Goal: Task Accomplishment & Management: Use online tool/utility

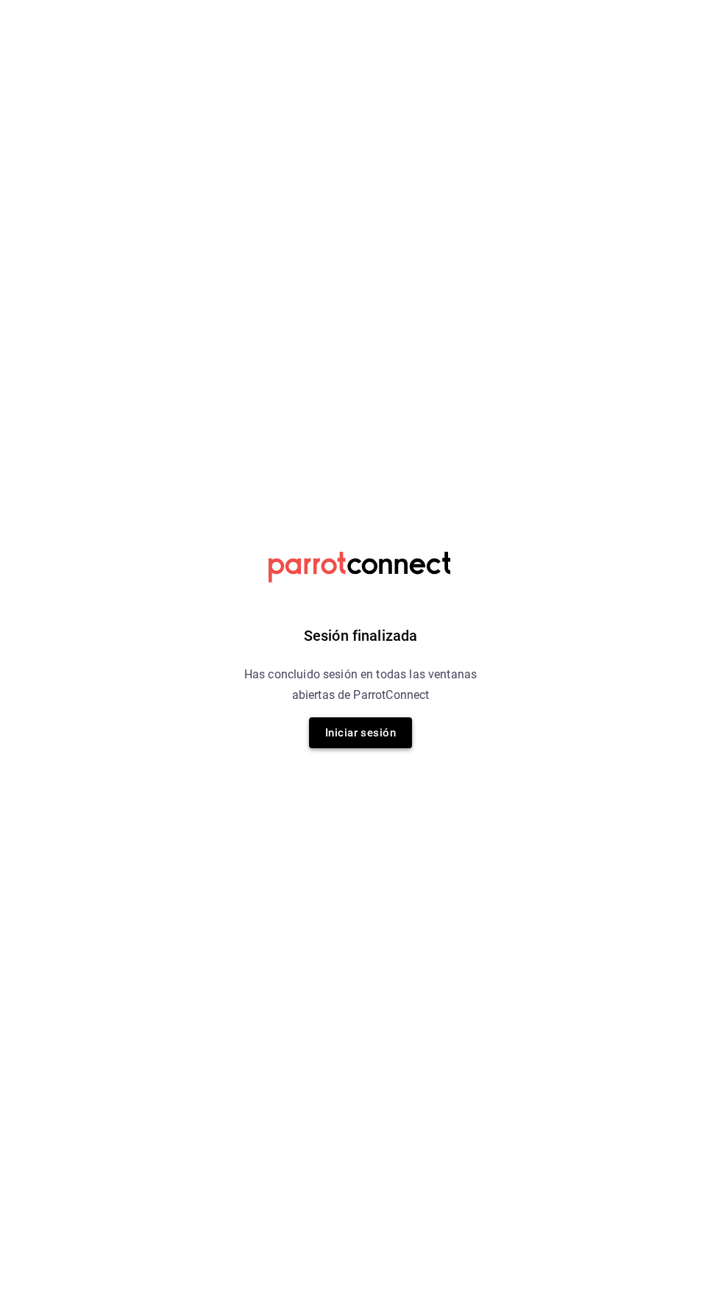
click at [338, 730] on button "Iniciar sesión" at bounding box center [360, 732] width 103 height 31
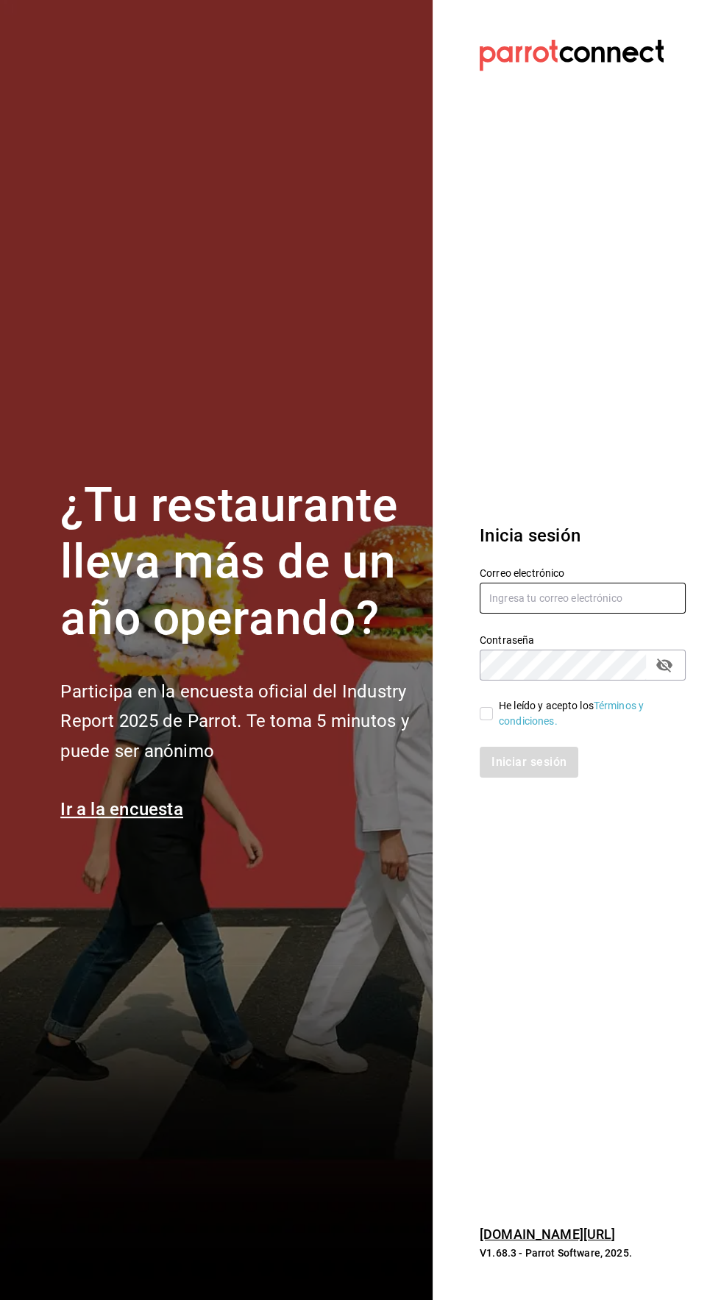
click at [639, 614] on input "text" at bounding box center [583, 598] width 206 height 31
type input "Fnfuhfel@gmail.com"
click at [486, 720] on input "He leído y acepto los Términos y condiciones." at bounding box center [486, 713] width 13 height 13
checkbox input "true"
click at [558, 778] on button "Iniciar sesión" at bounding box center [530, 762] width 100 height 31
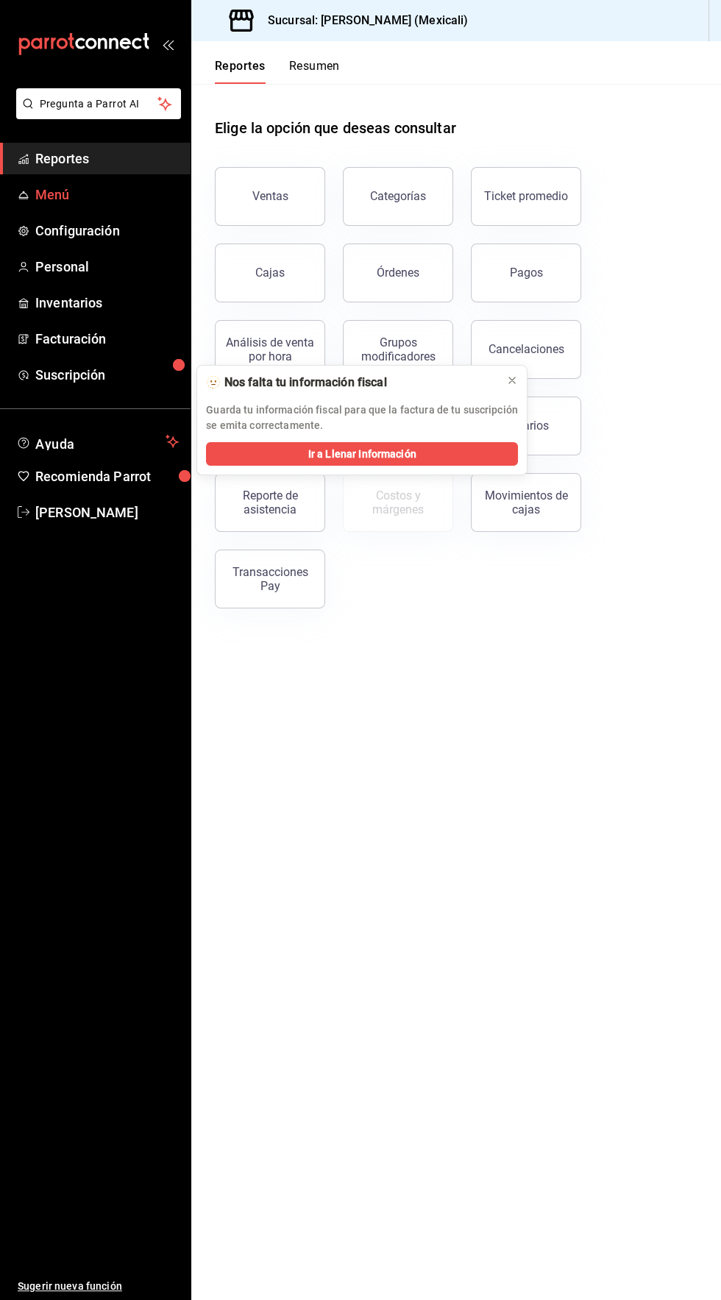
click at [40, 198] on span "Menú" at bounding box center [106, 195] width 143 height 20
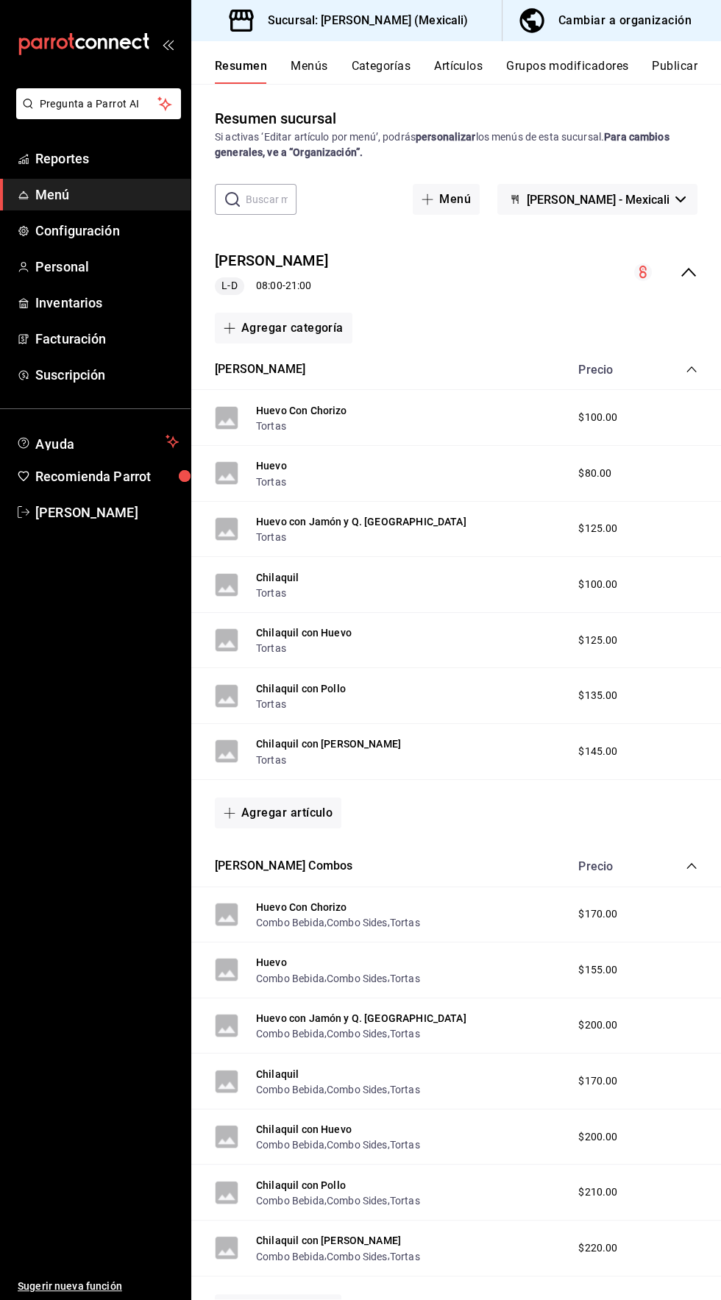
click at [455, 61] on button "Artículos" at bounding box center [458, 71] width 49 height 25
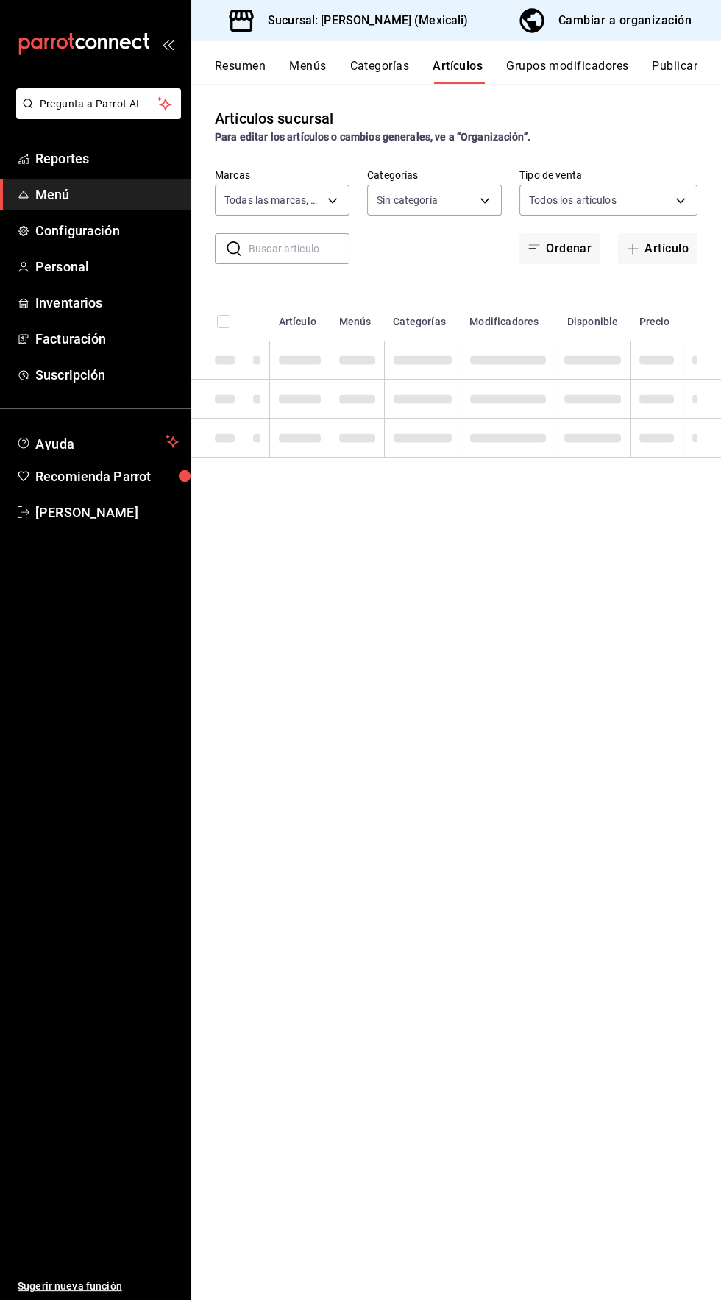
type input "5fed5f16-5247-4900-937a-a9e98f9e6a8b"
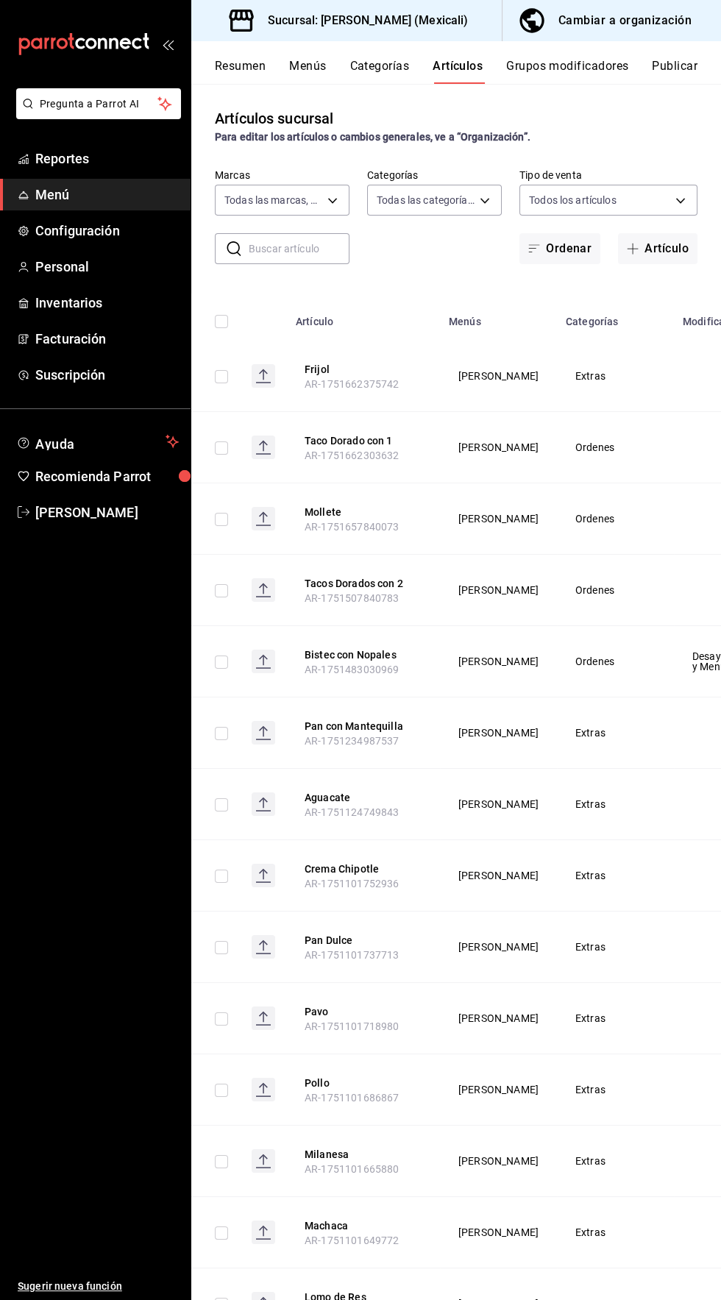
type input "6e7dcc12-24b3-42ef-926c-775cdba7b8c1,47ea22fa-bce5-425c-9cb1-1eb6fe679934,dbcd7…"
click at [655, 249] on button "Artículo" at bounding box center [657, 248] width 79 height 31
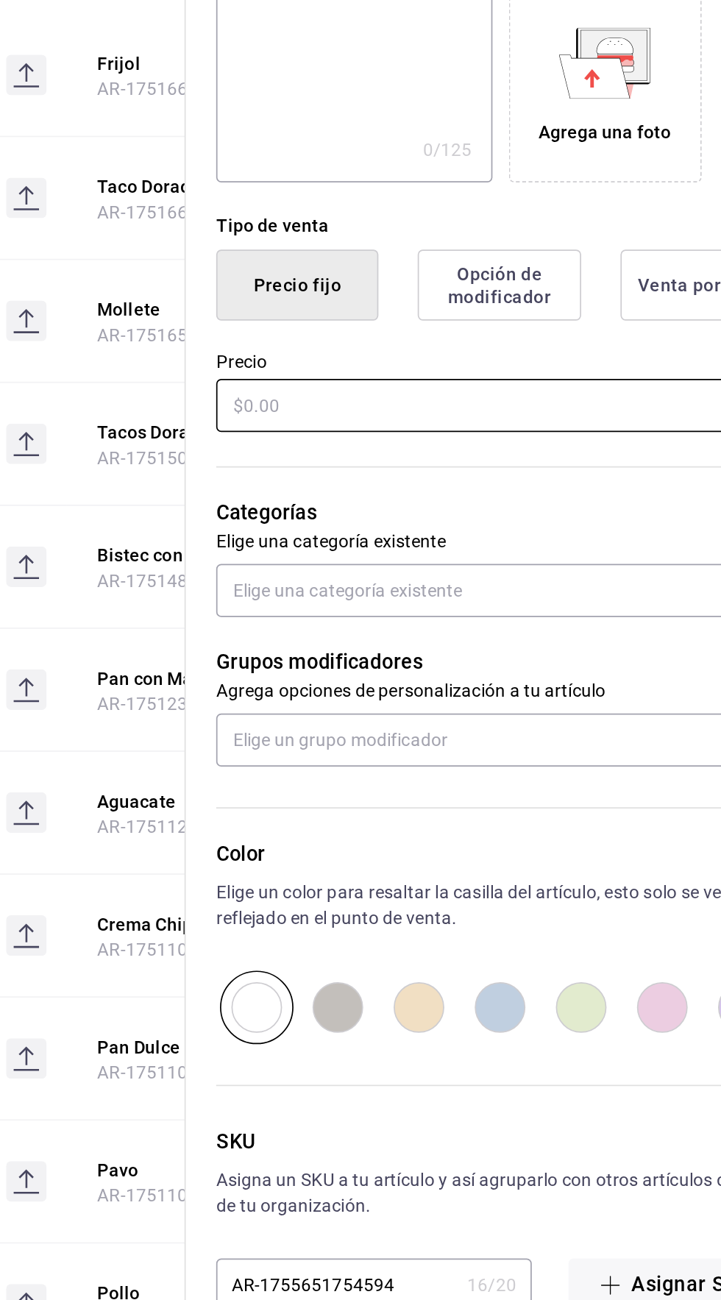
type input "Filete"
click at [397, 622] on input "text" at bounding box center [539, 620] width 330 height 31
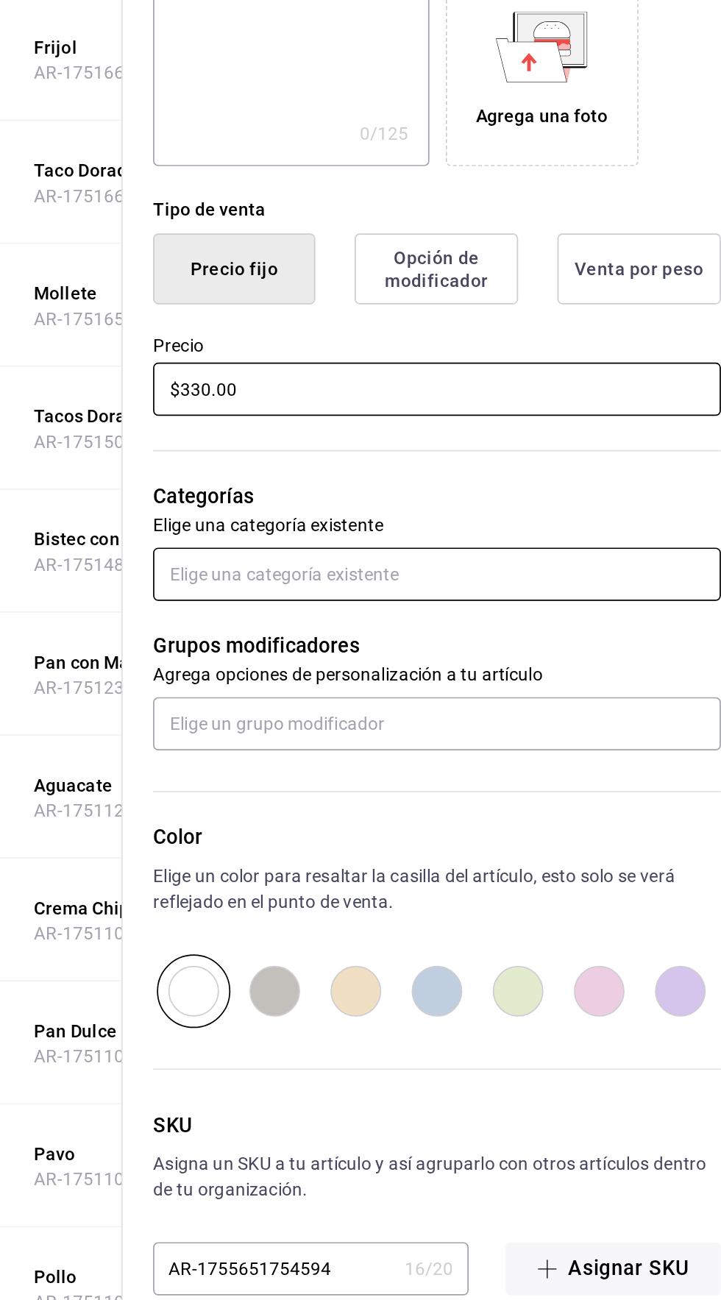
type input "$330.00"
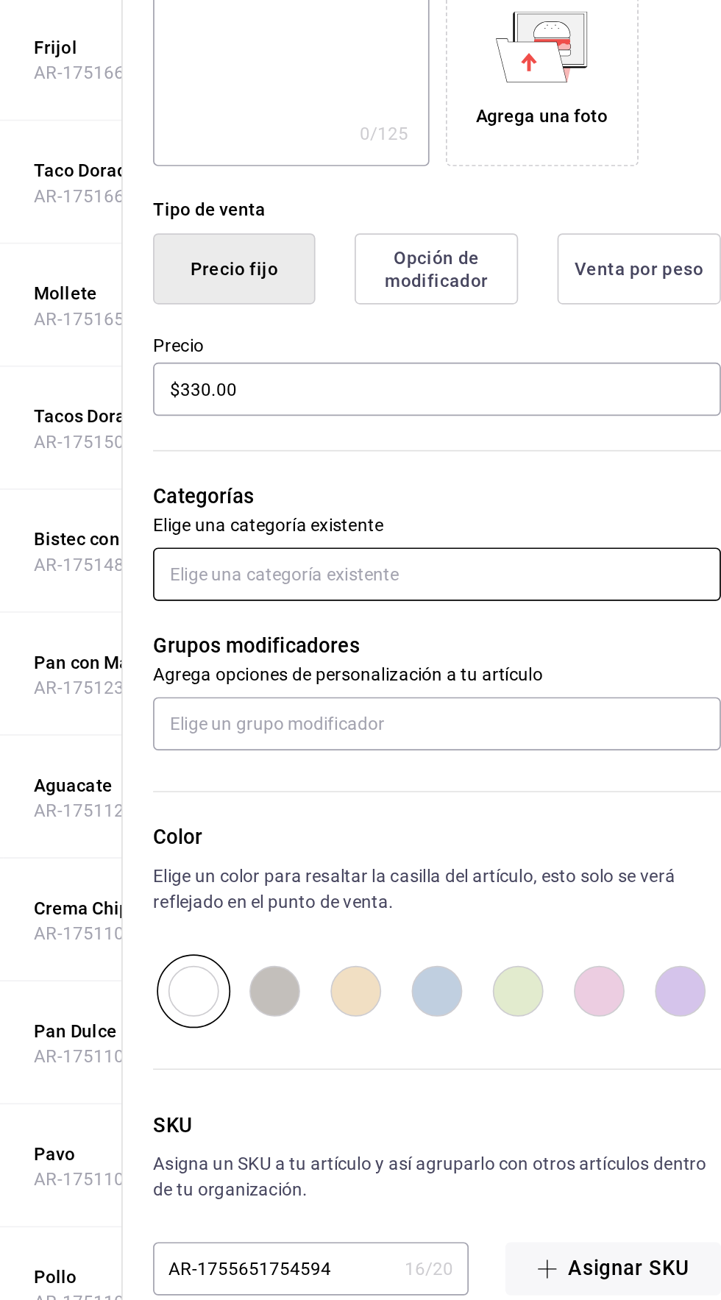
click at [397, 724] on input "text" at bounding box center [539, 728] width 330 height 31
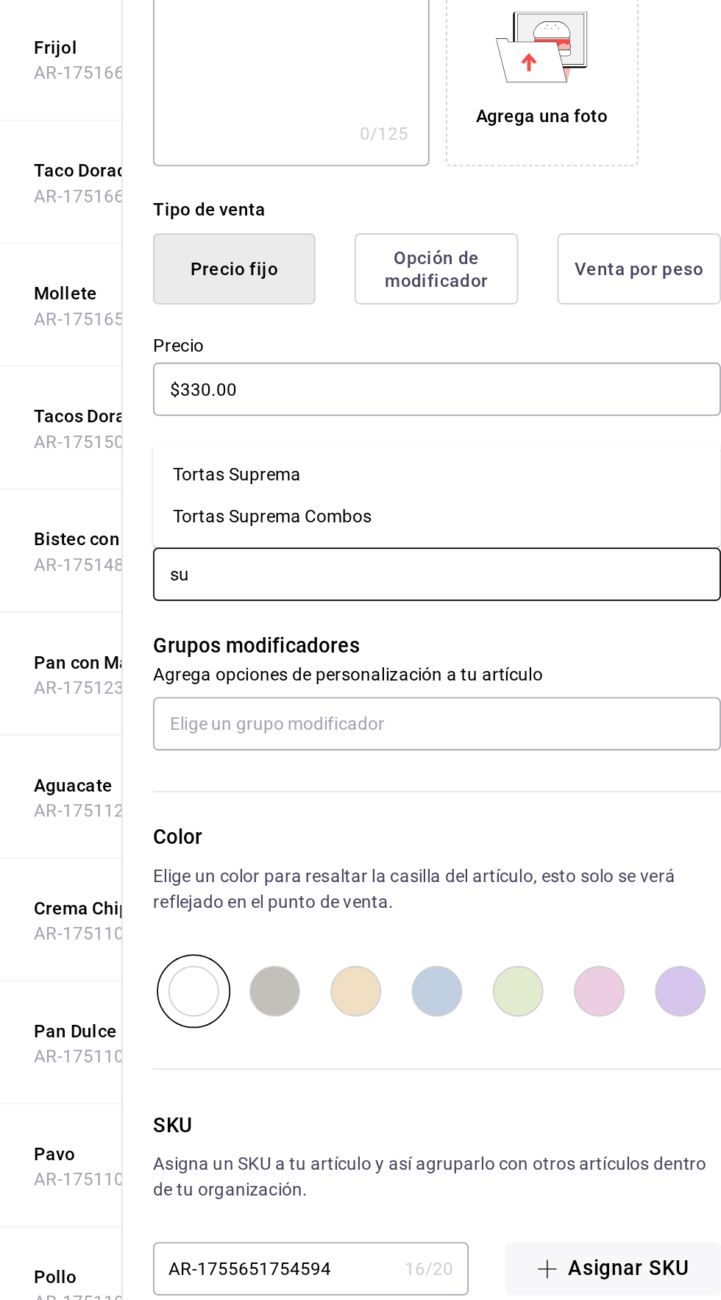
type input "sup"
click at [411, 697] on li "Tortas Suprema Combos" at bounding box center [539, 695] width 330 height 24
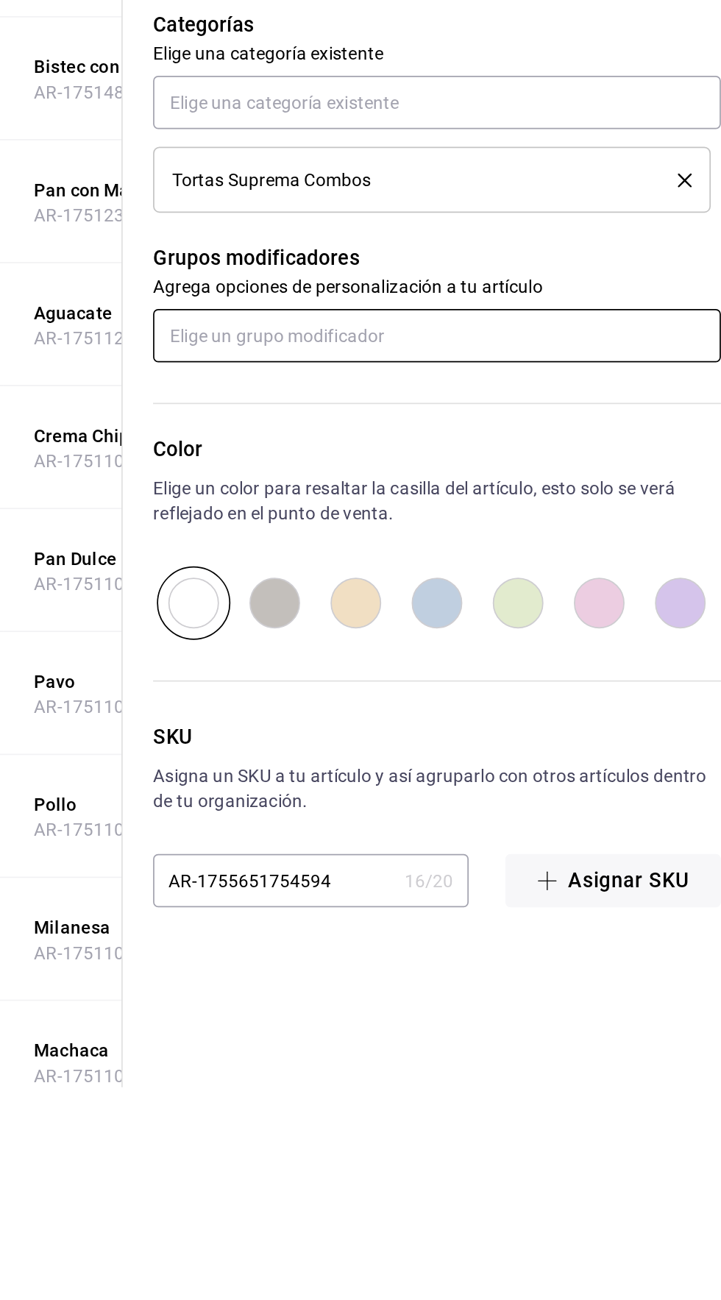
click at [395, 859] on input "text" at bounding box center [539, 863] width 330 height 31
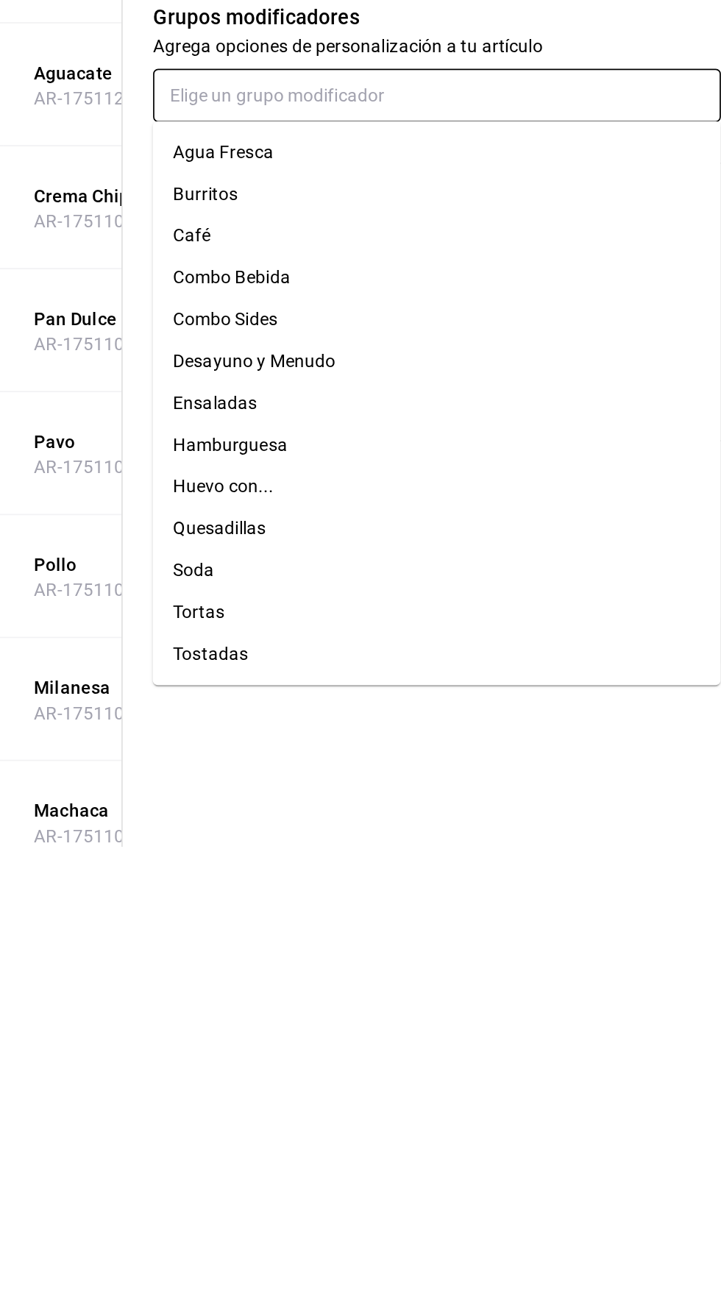
click at [394, 971] on div "Combo Bebida" at bounding box center [420, 969] width 68 height 15
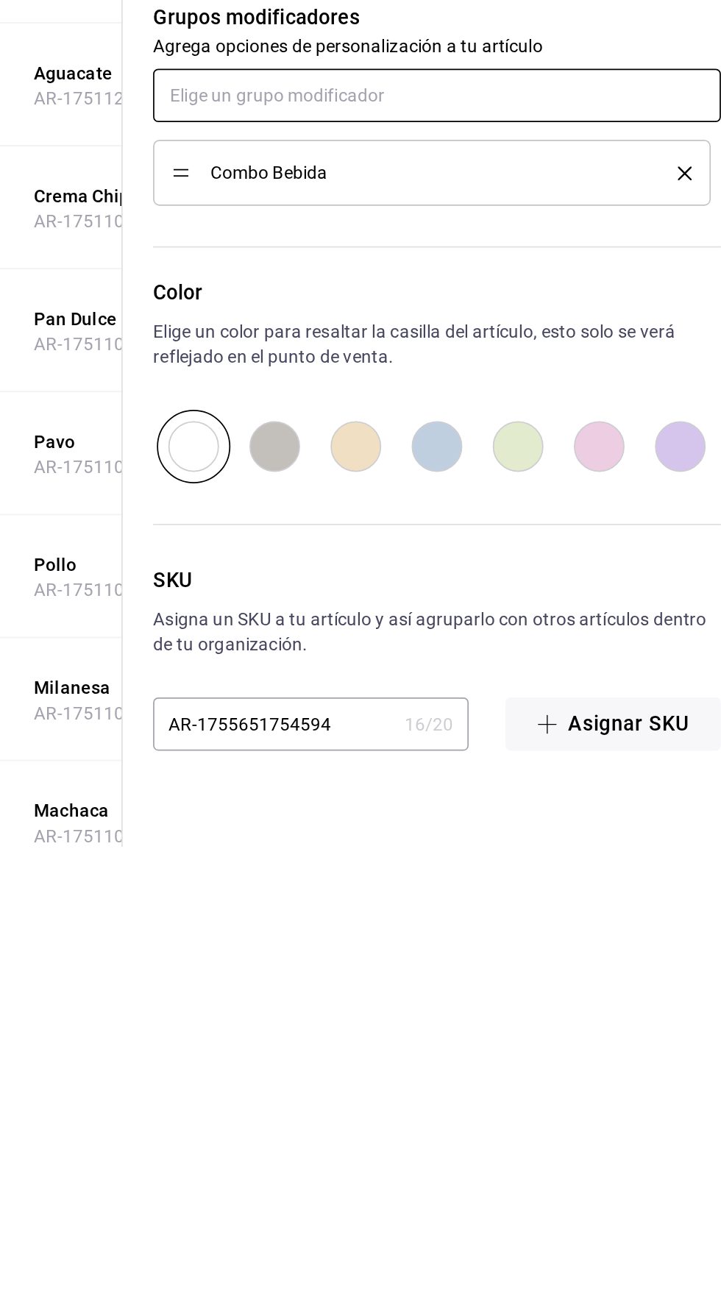
click at [397, 861] on input "text" at bounding box center [539, 863] width 330 height 31
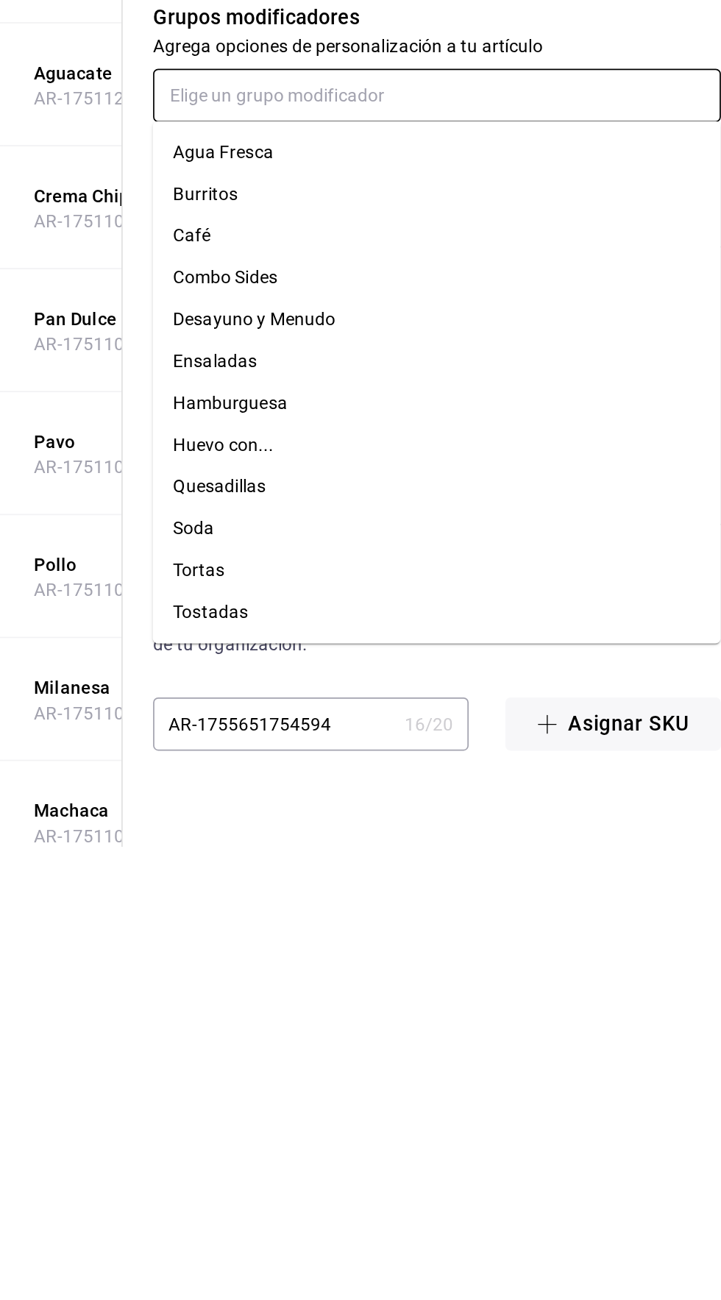
click at [391, 967] on div "Combo Sides" at bounding box center [416, 969] width 60 height 15
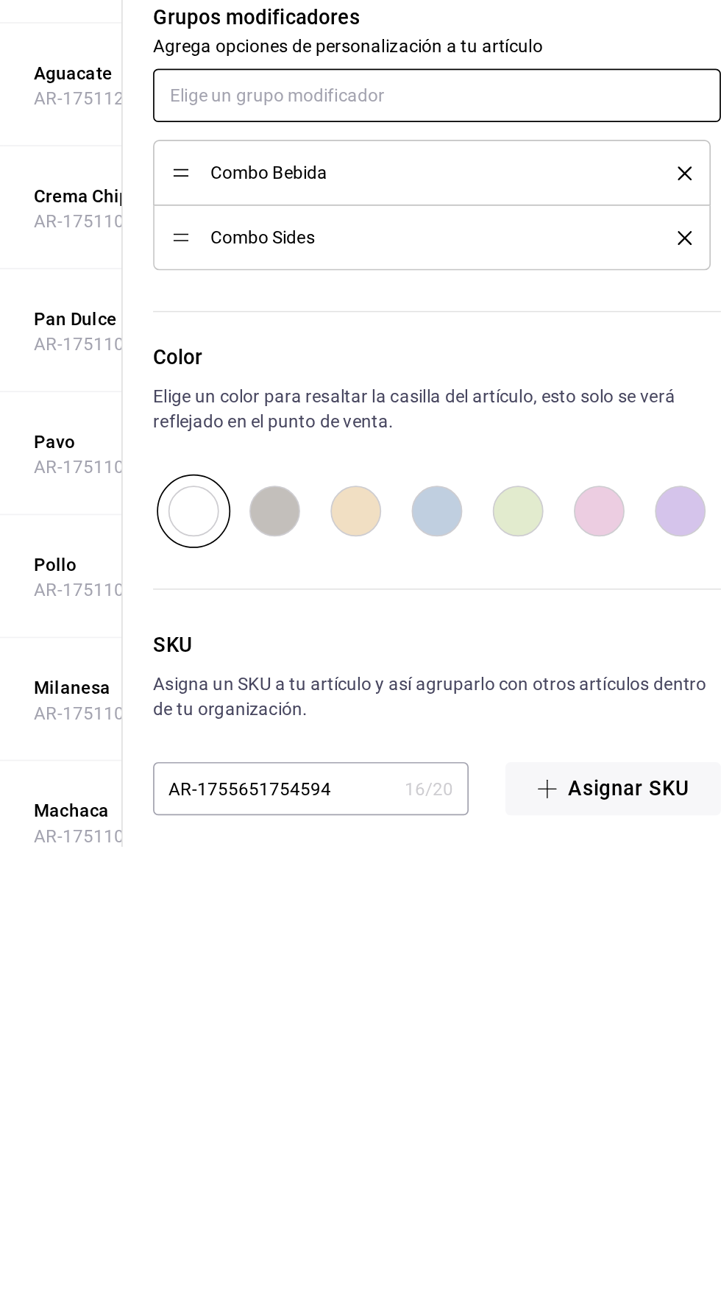
click at [402, 864] on input "text" at bounding box center [539, 863] width 330 height 31
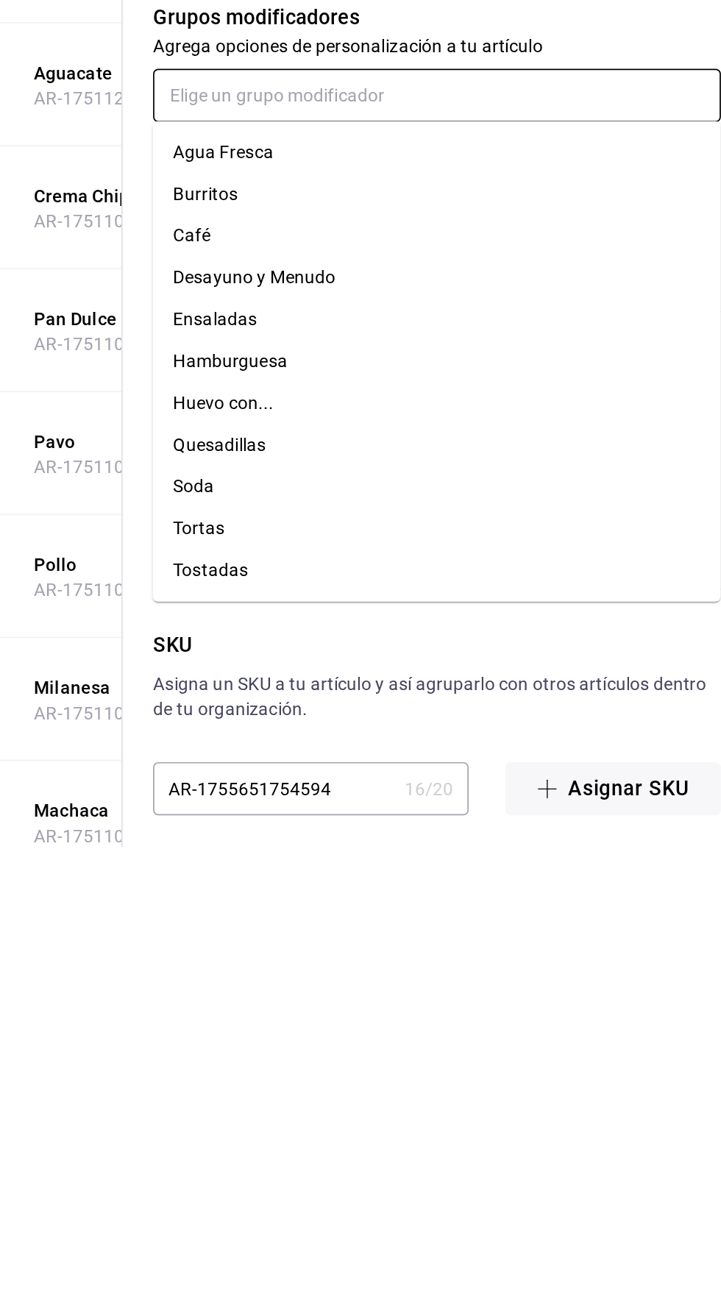
click at [391, 1114] on div "Tortas" at bounding box center [401, 1114] width 30 height 15
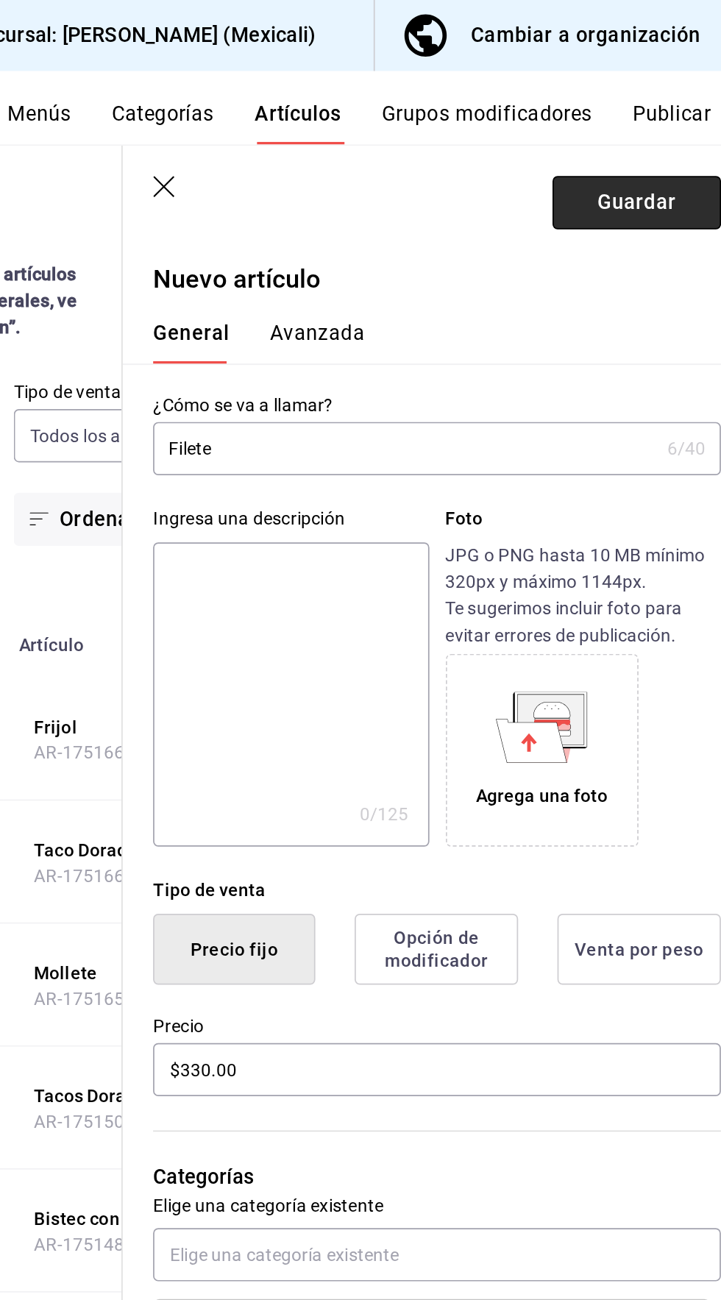
click at [639, 120] on button "Guardar" at bounding box center [654, 117] width 98 height 31
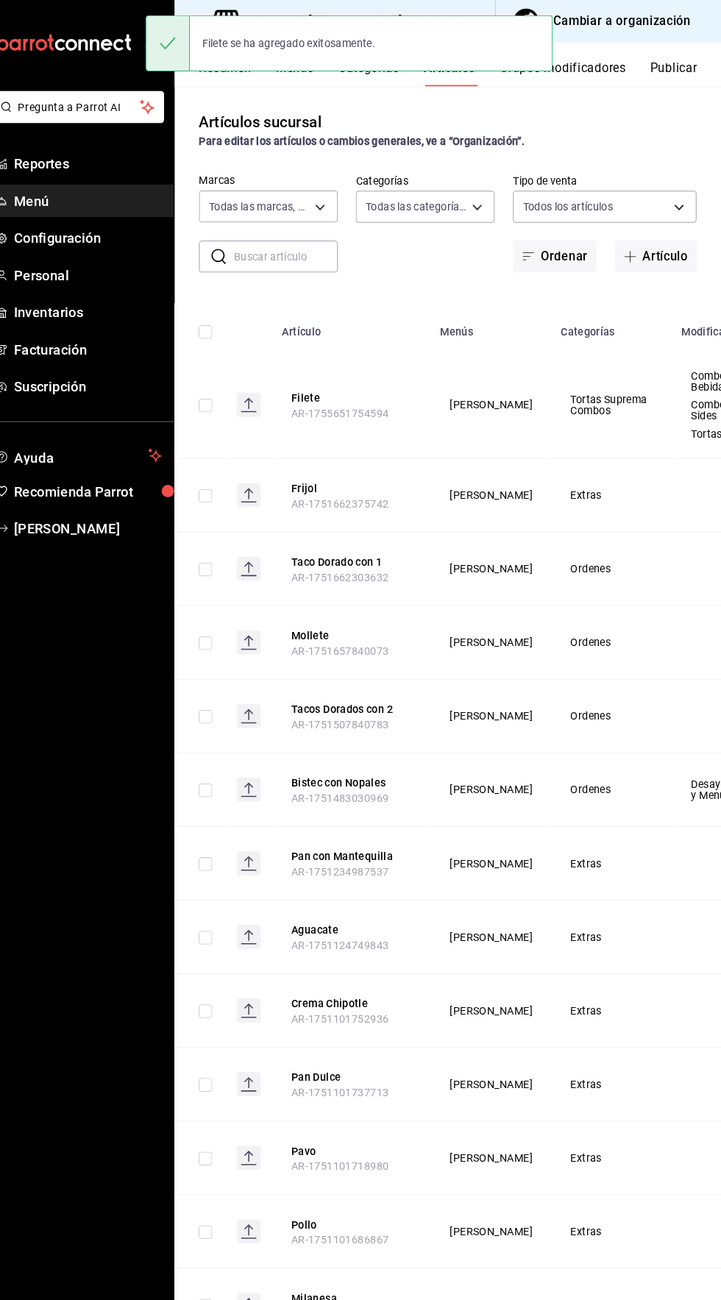
click at [659, 65] on button "Publicar" at bounding box center [675, 71] width 46 height 25
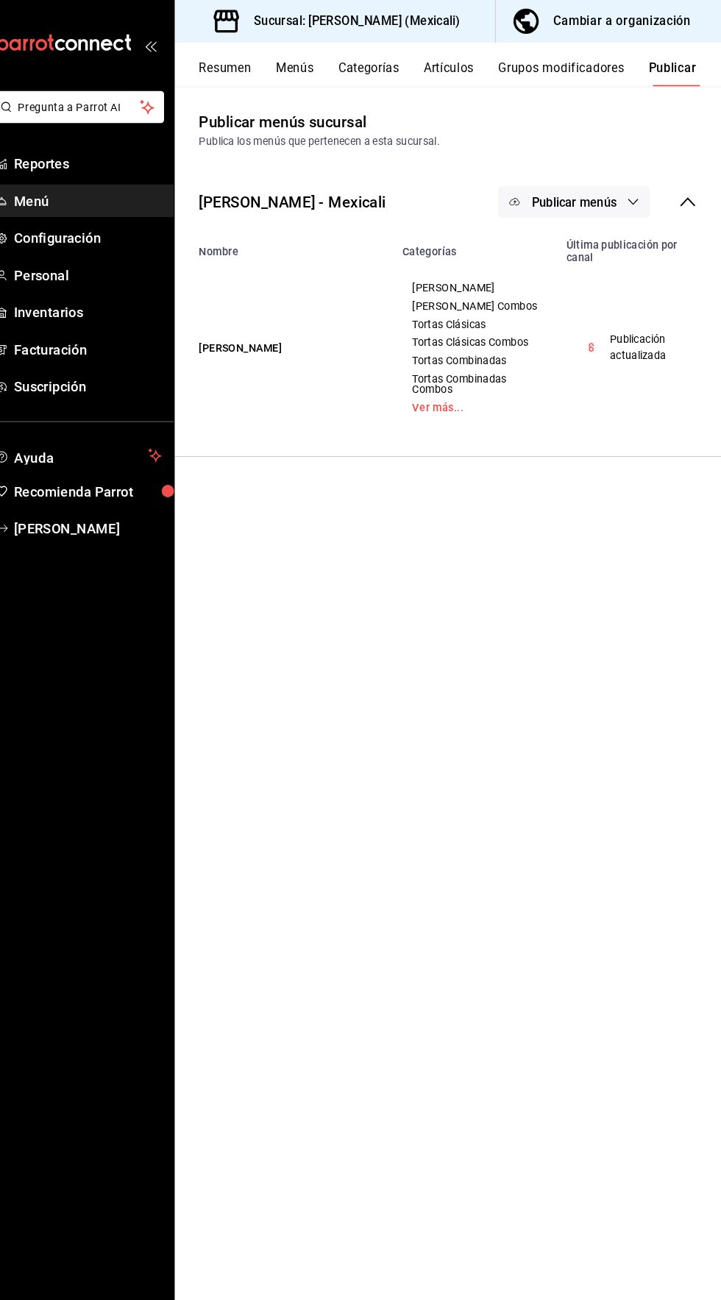
click at [546, 200] on span "Publicar menús" at bounding box center [578, 196] width 82 height 14
click at [617, 1042] on div at bounding box center [360, 650] width 721 height 1300
click at [564, 30] on div "Cambiar a organización" at bounding box center [624, 20] width 133 height 21
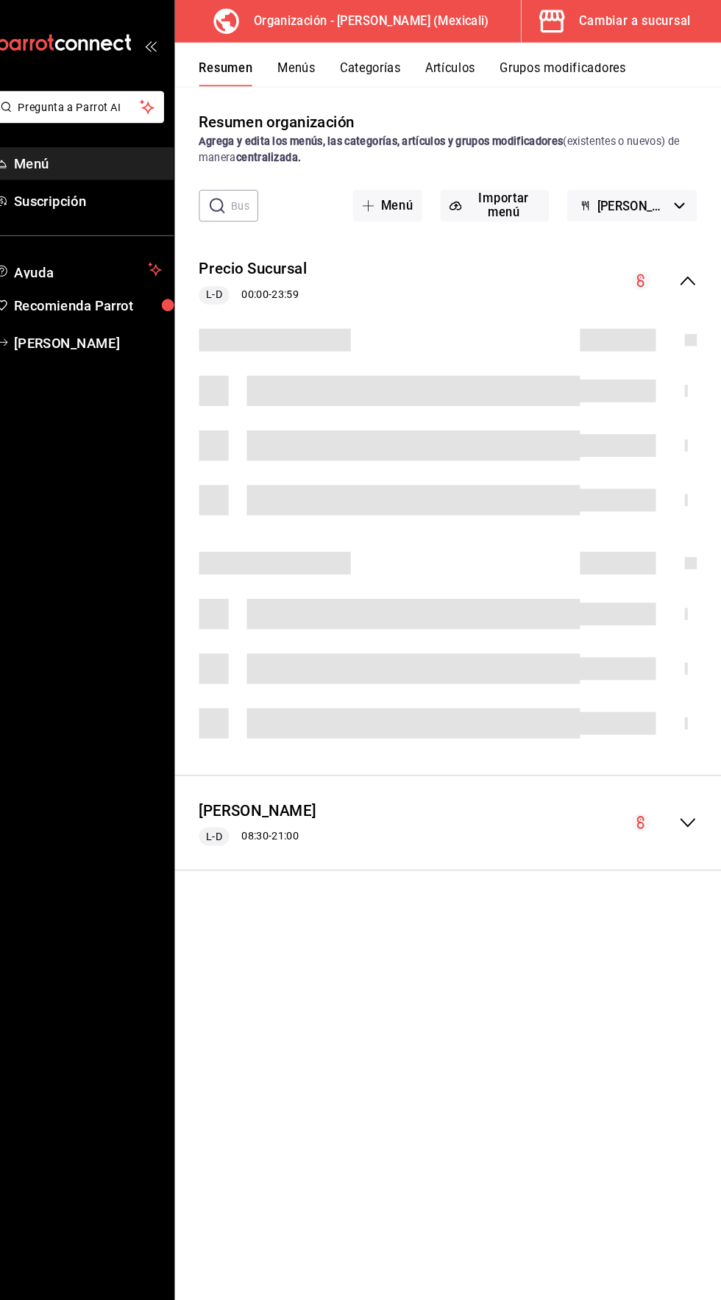
click at [457, 65] on button "Artículos" at bounding box center [458, 71] width 49 height 25
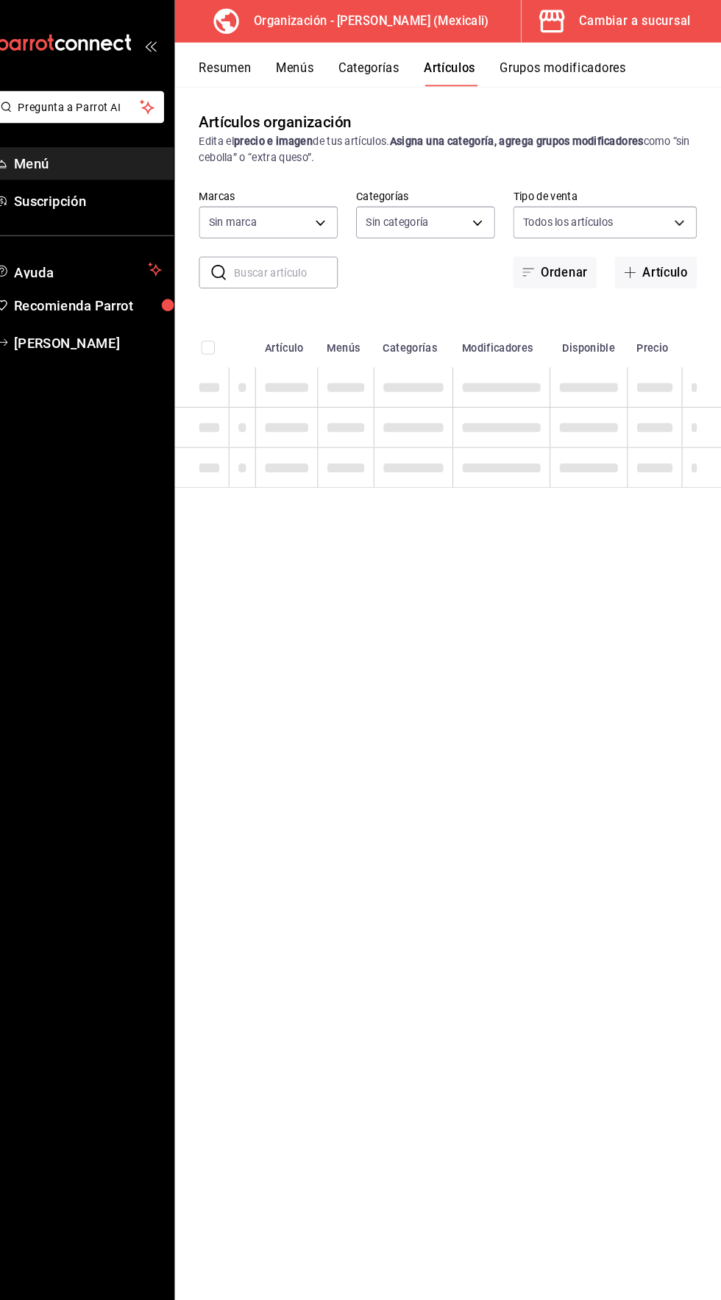
type input "3c2cd01e-5160-4248-8dea-a3f43136df7b"
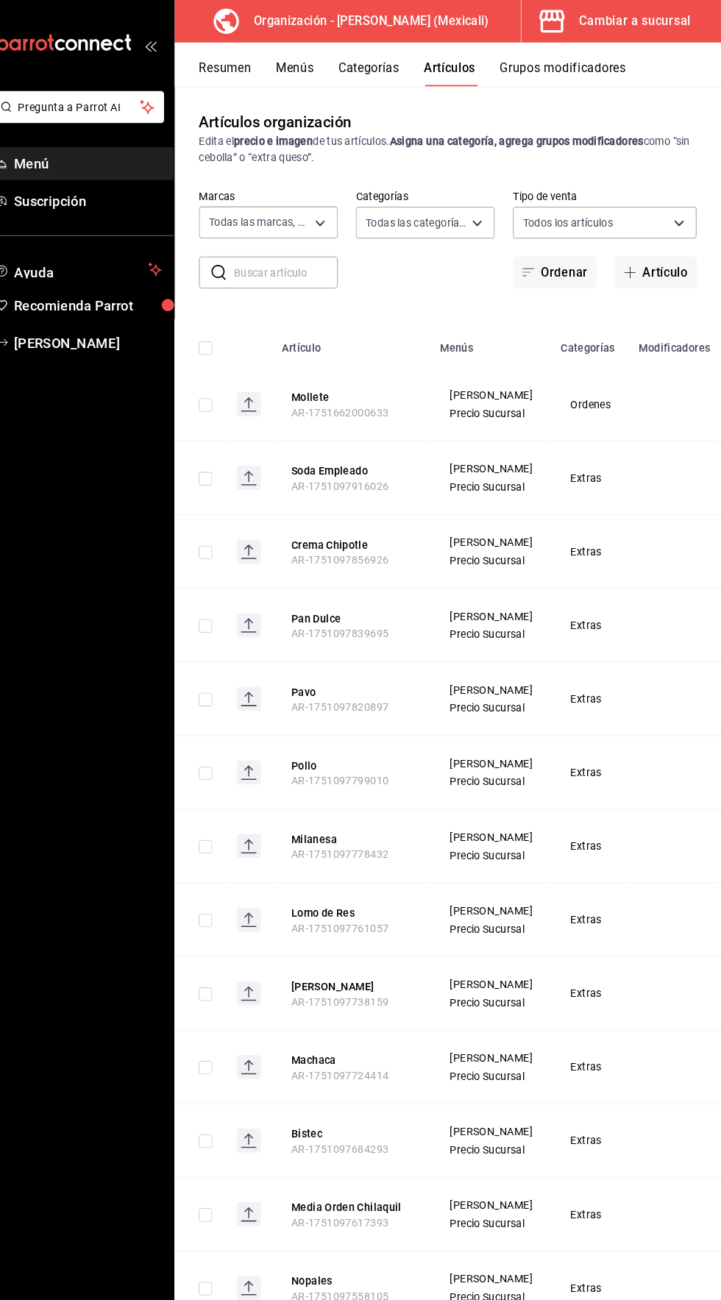
type input "948dbc51-5fe6-4c86-a4a6-71f1411e5500,c6699732-b518-4b6d-8ef7-ff7767b78ce5,1bce0…"
click at [455, 71] on button "Artículos" at bounding box center [458, 71] width 50 height 25
click at [632, 264] on icon "button" at bounding box center [633, 264] width 11 height 1
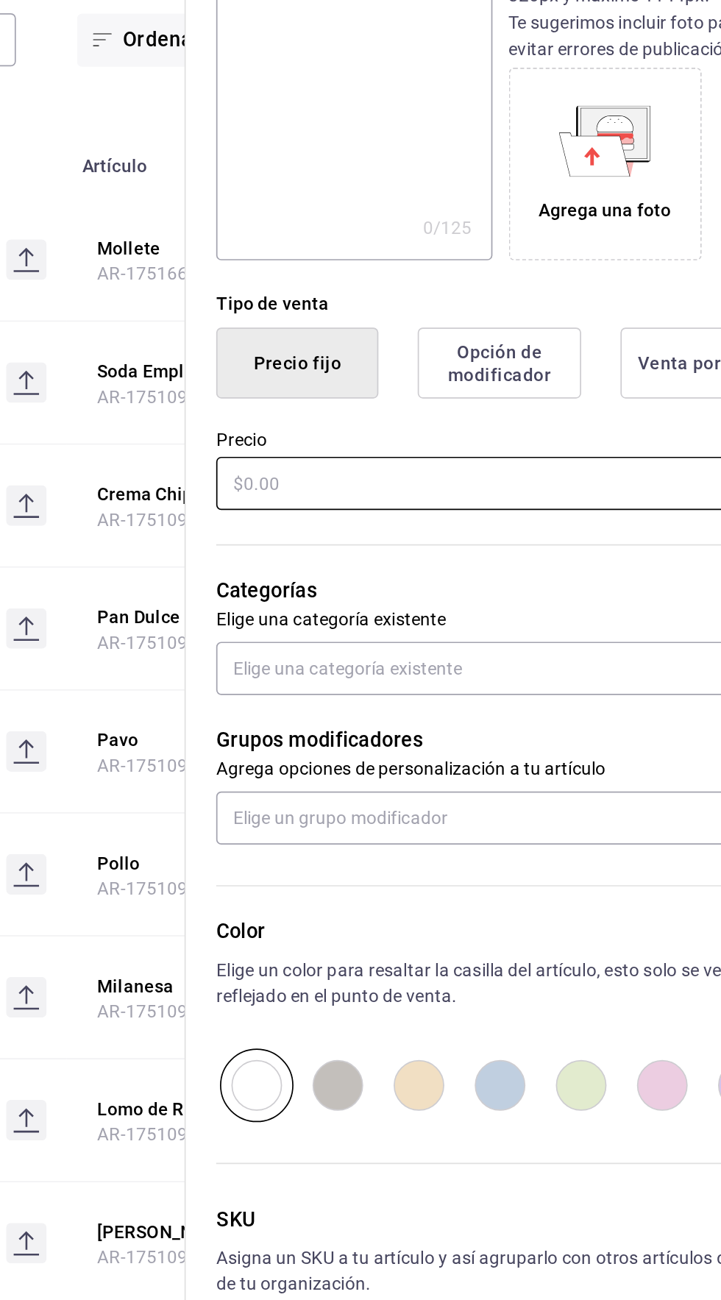
type input "Filete"
click at [391, 626] on input "text" at bounding box center [539, 620] width 330 height 31
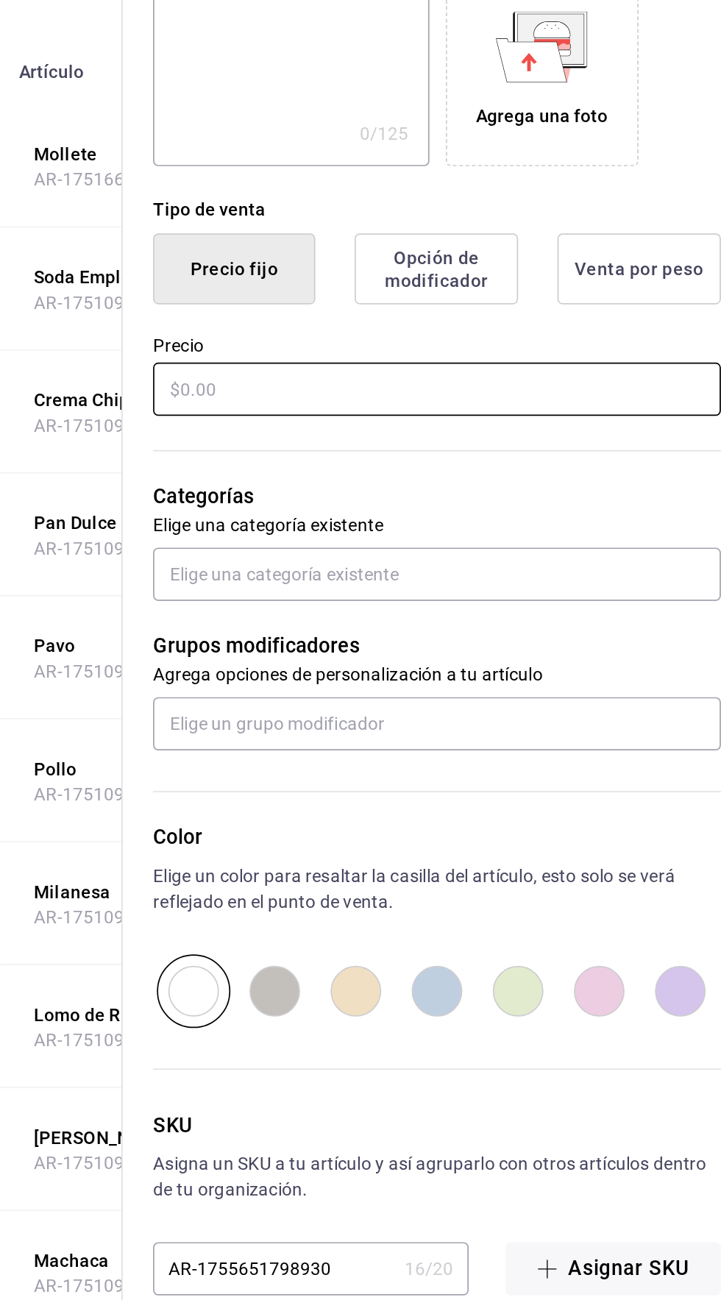
click at [402, 619] on input "text" at bounding box center [539, 620] width 330 height 31
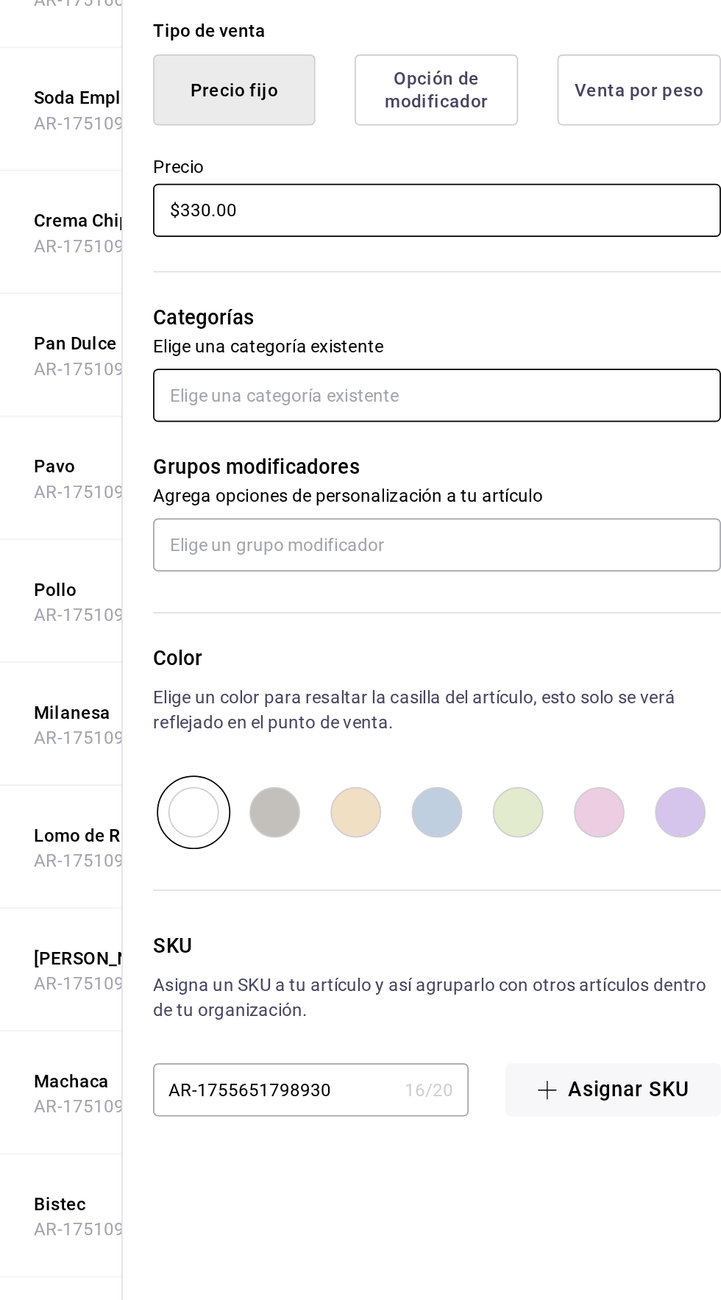
type input "$330.00"
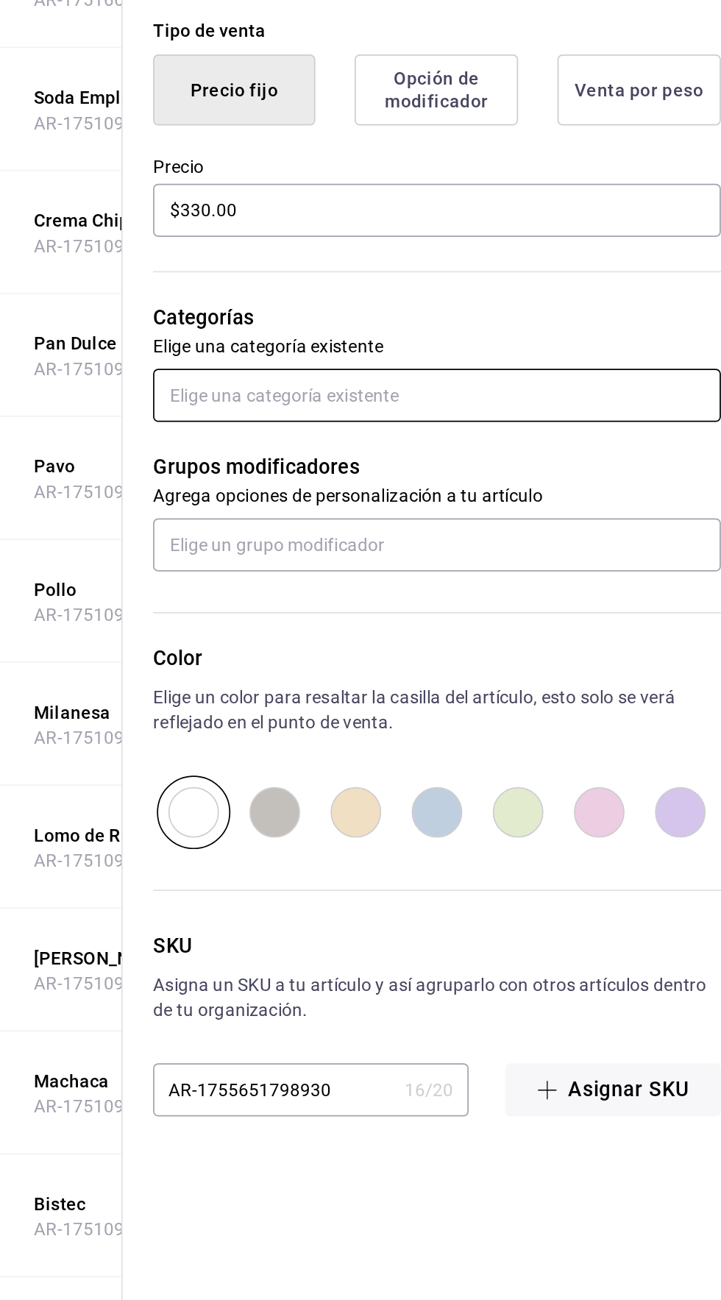
click at [394, 730] on input "text" at bounding box center [539, 728] width 330 height 31
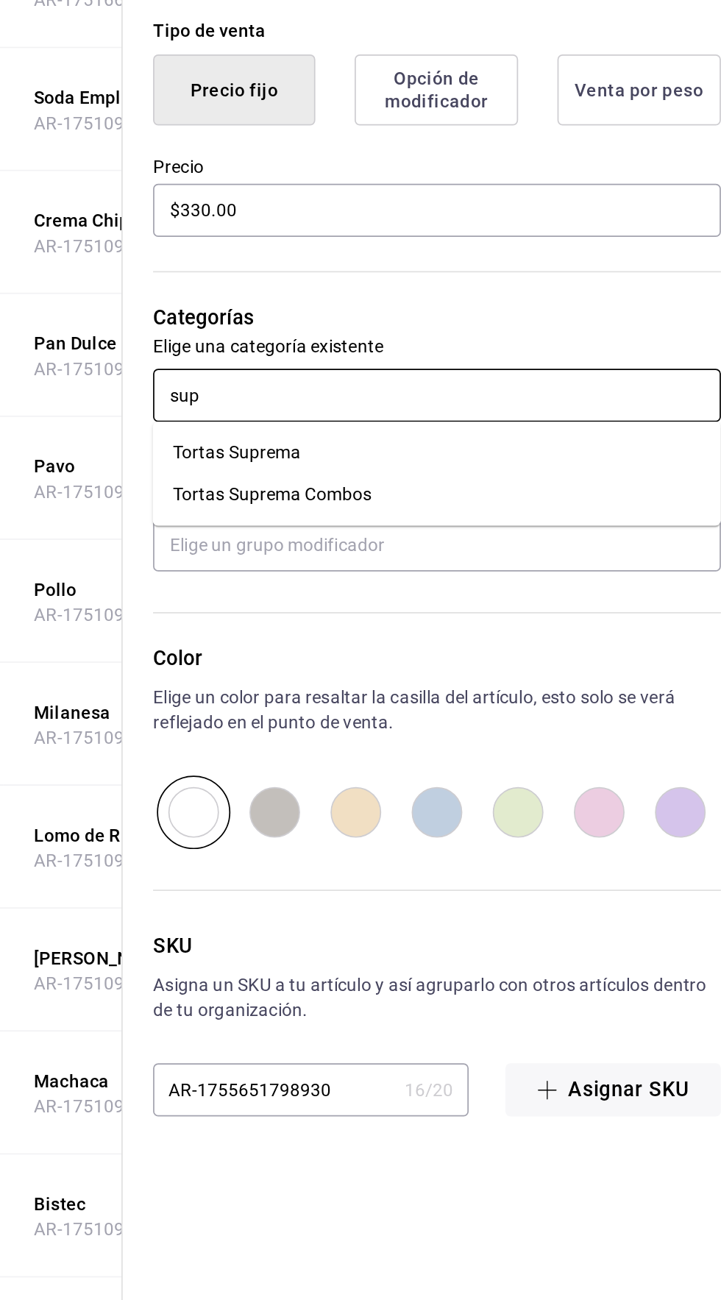
type input "supr"
click at [413, 787] on li "Tortas Suprema Combos" at bounding box center [539, 786] width 330 height 24
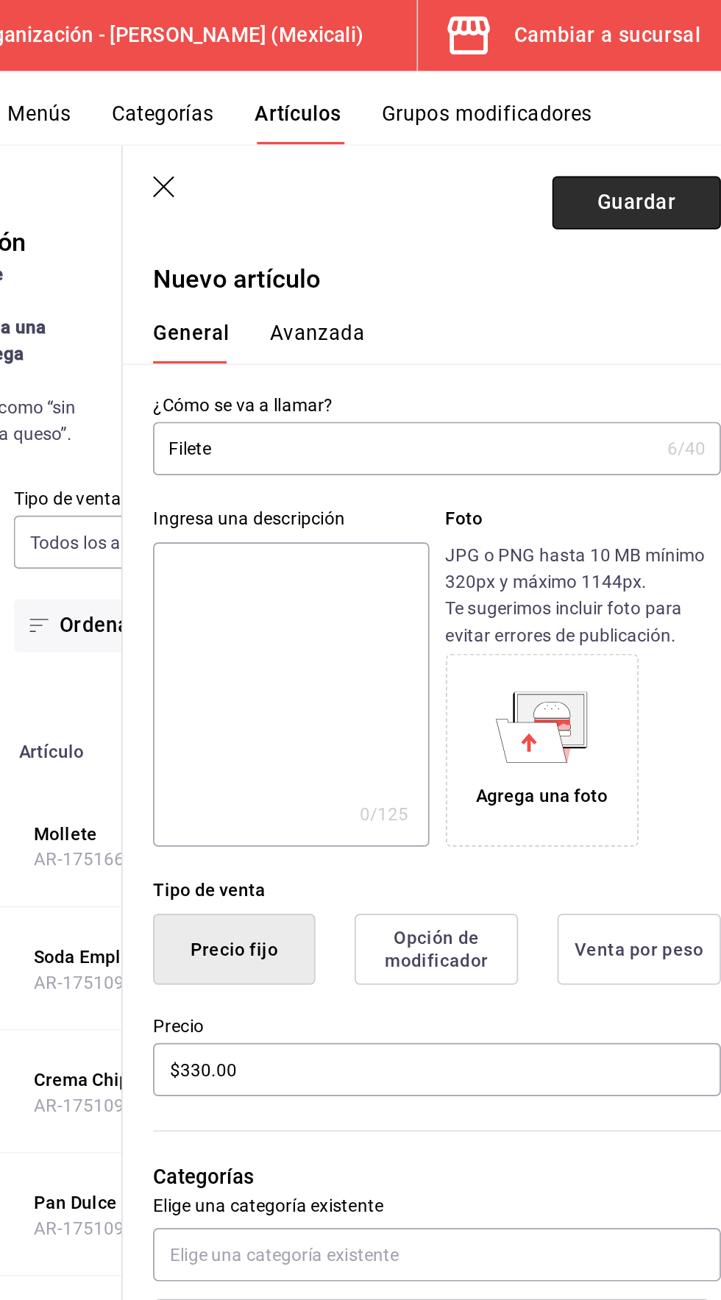
click at [639, 114] on button "Guardar" at bounding box center [654, 117] width 98 height 31
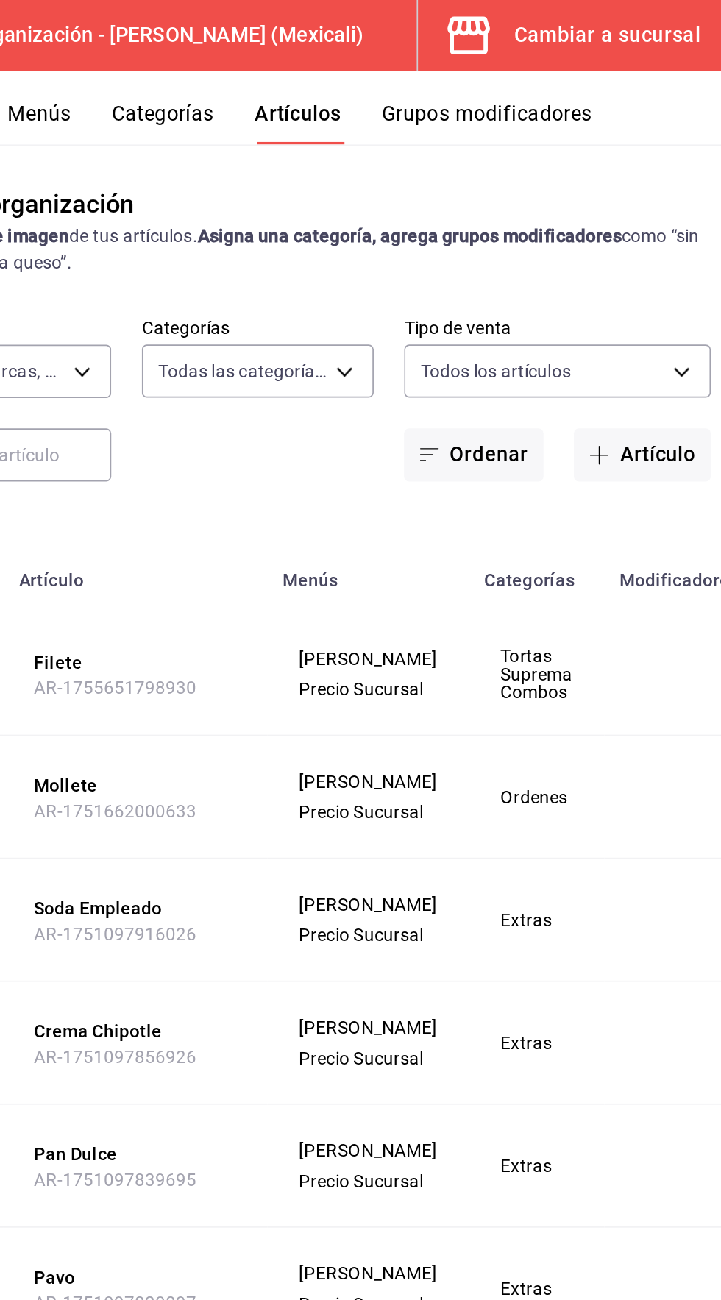
click at [605, 18] on div "Cambiar a sucursal" at bounding box center [637, 20] width 108 height 21
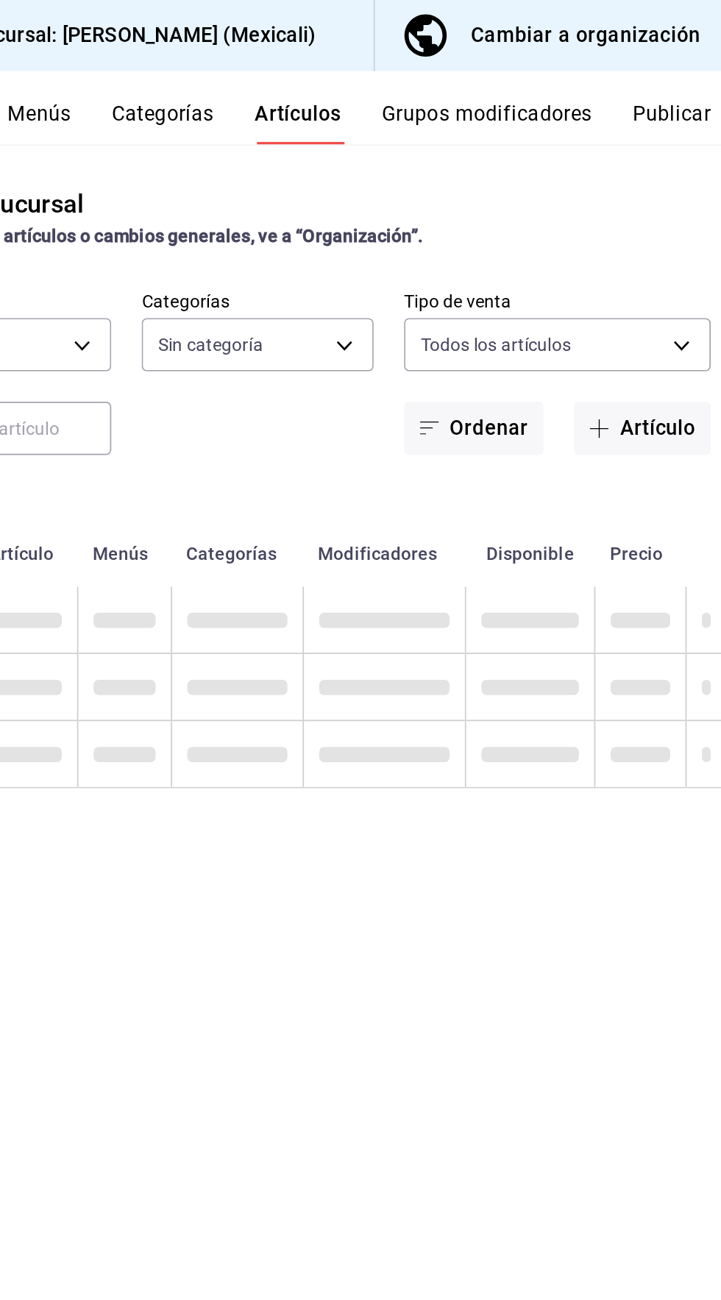
type input "6e7dcc12-24b3-42ef-926c-775cdba7b8c1,47ea22fa-bce5-425c-9cb1-1eb6fe679934,dbcd7…"
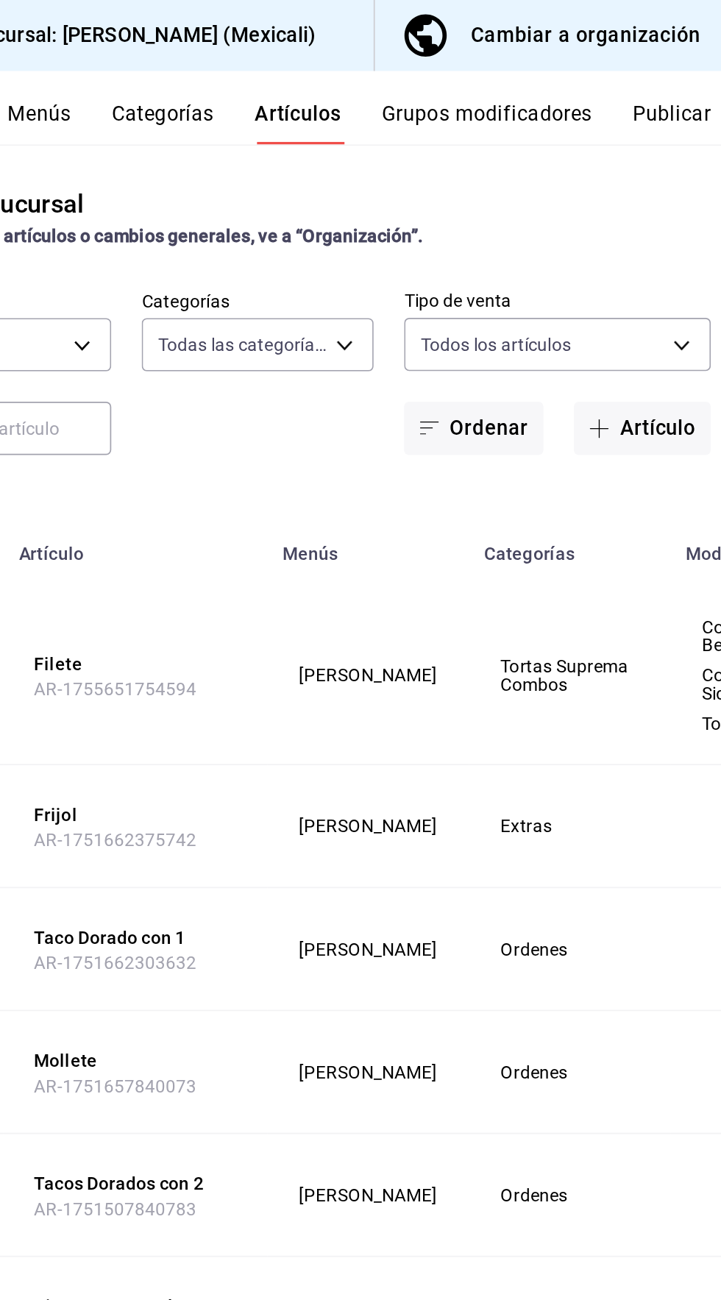
type input "5fed5f16-5247-4900-937a-a9e98f9e6a8b"
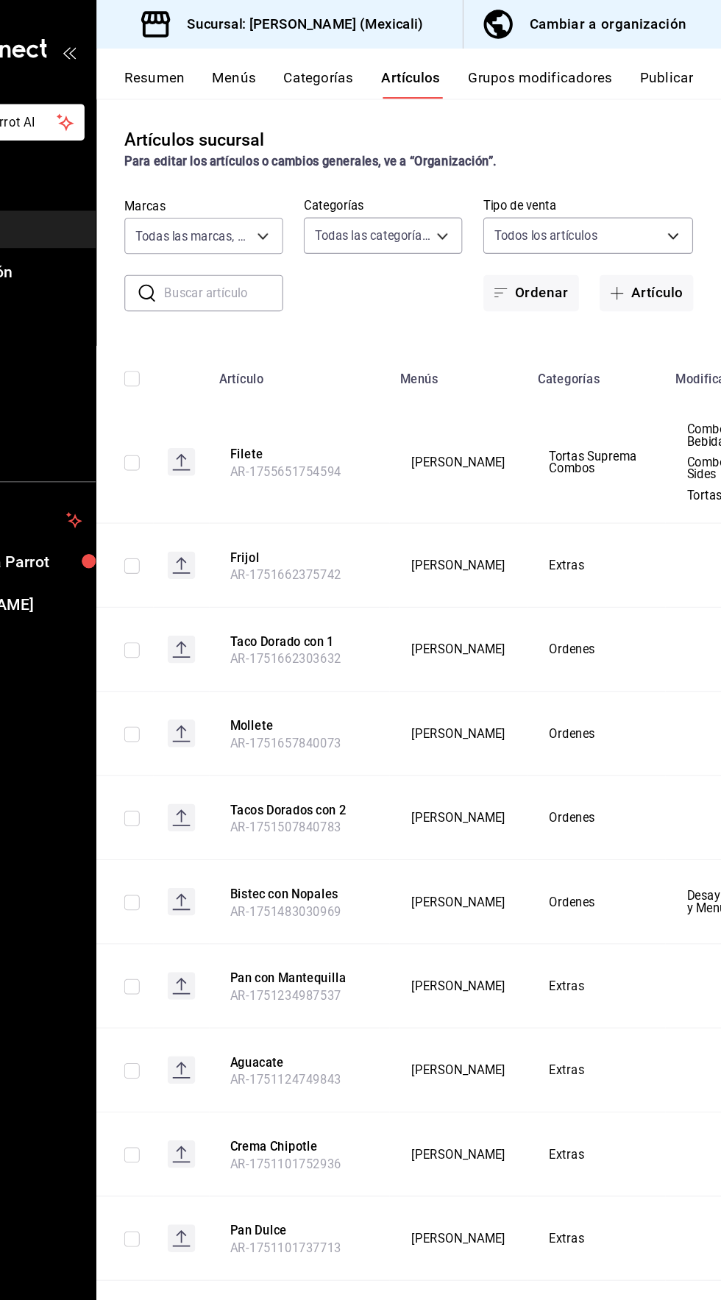
click at [676, 69] on button "Publicar" at bounding box center [675, 71] width 46 height 25
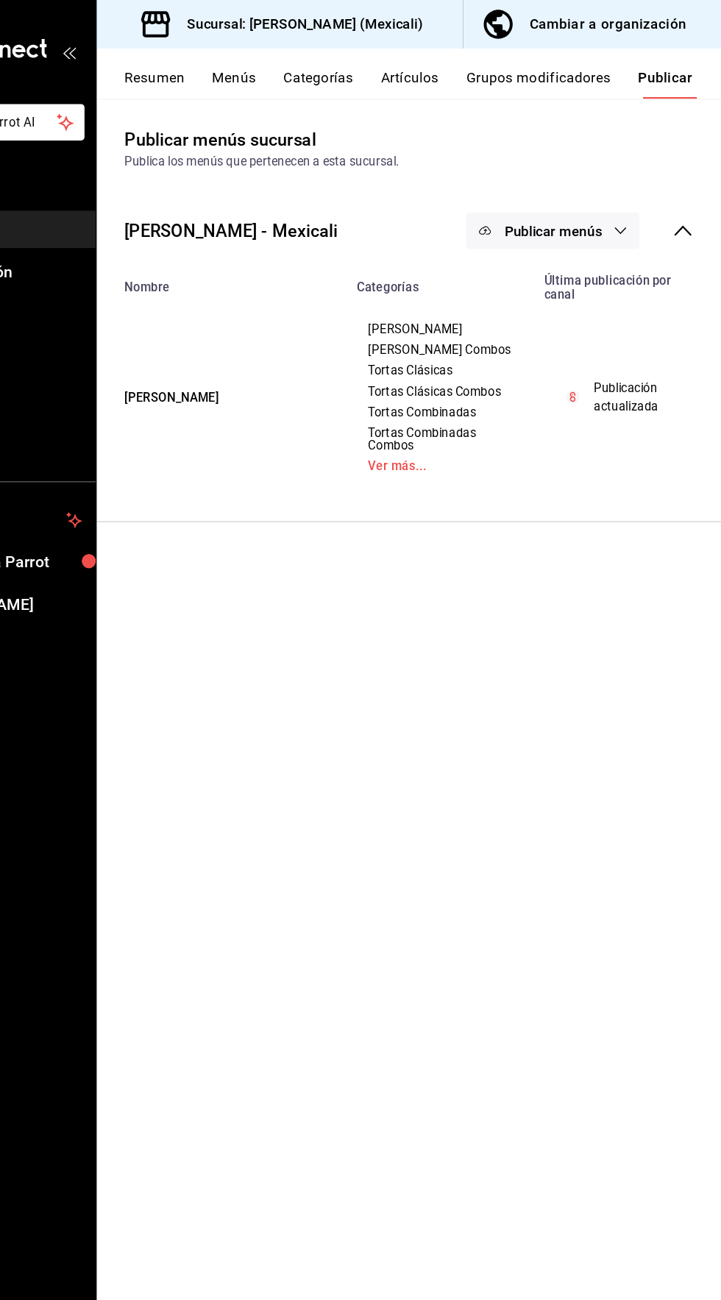
click at [636, 193] on icon "button" at bounding box center [636, 196] width 12 height 12
click at [540, 245] on circle at bounding box center [535, 244] width 24 height 24
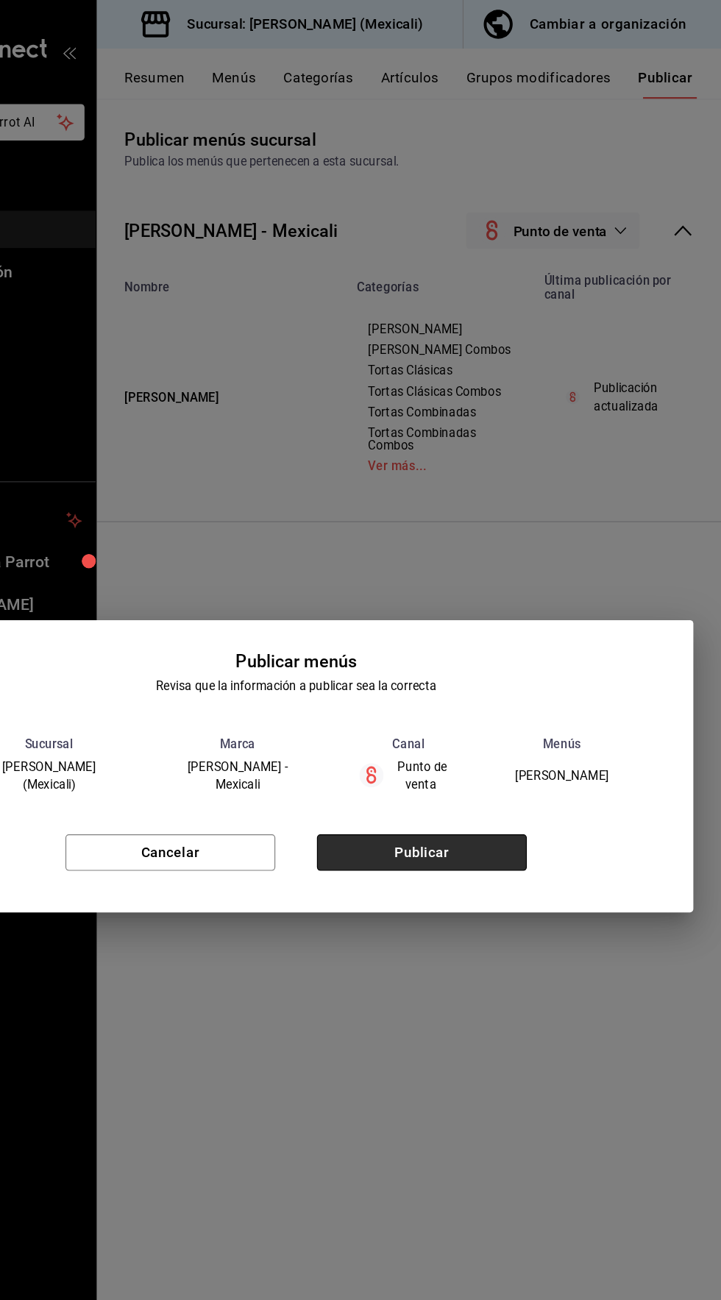
click at [545, 708] on button "Publicar" at bounding box center [467, 723] width 178 height 31
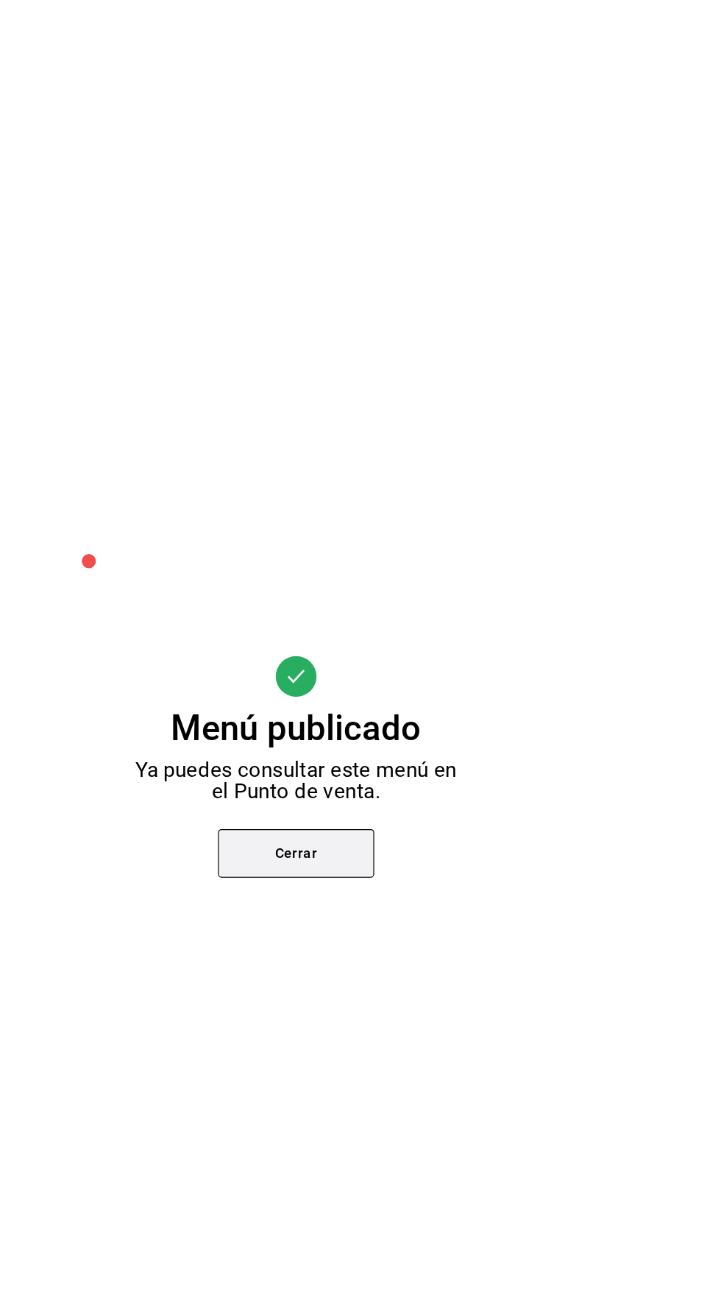
click at [421, 727] on button "Cerrar" at bounding box center [360, 723] width 132 height 41
